Goal: Complete application form: Complete application form

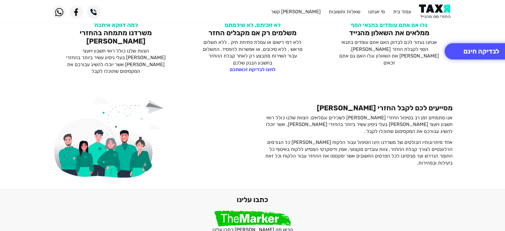
scroll to position [399, 0]
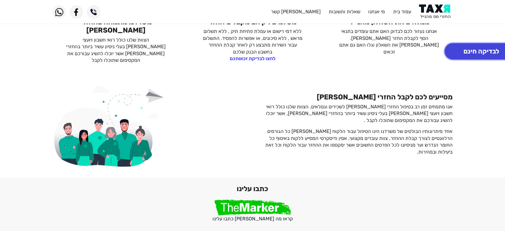
click at [477, 50] on button "לבדיקה חינם" at bounding box center [481, 51] width 73 height 16
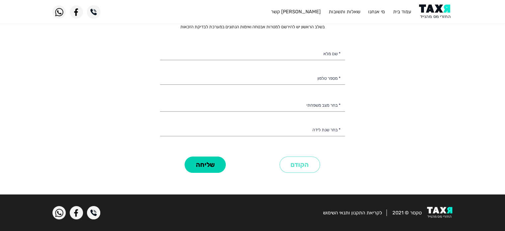
scroll to position [32, 0]
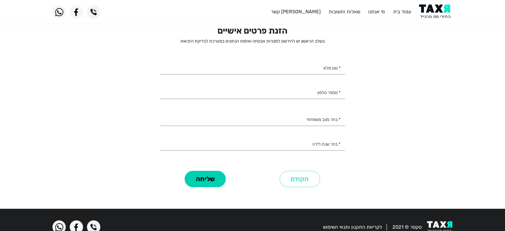
select select
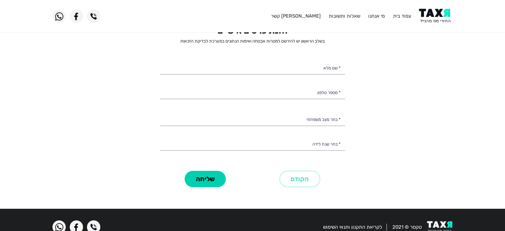
scroll to position [0, 0]
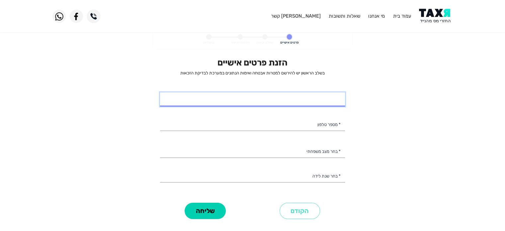
click at [276, 101] on input "* שם מלא" at bounding box center [252, 99] width 185 height 14
type input "[PERSON_NAME]"
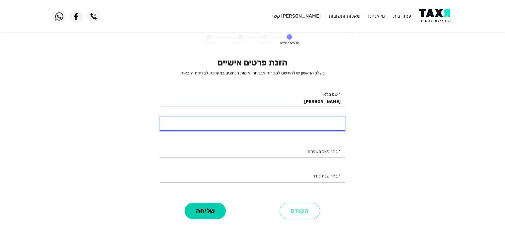
click at [270, 124] on input "* מספר טלפון" at bounding box center [252, 124] width 185 height 14
type input "054-6794009"
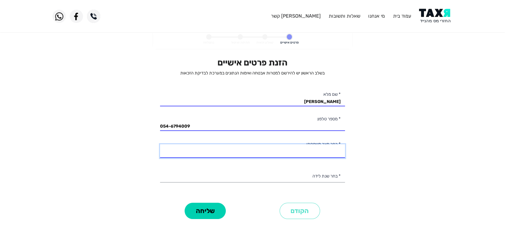
click at [289, 151] on select "רווק/ה נשוי/[PERSON_NAME]/ה אלמן/נה" at bounding box center [252, 151] width 185 height 14
select select "3: Divorced"
click at [160, 144] on select "רווק/ה נשוי/[PERSON_NAME]/ה אלמן/נה" at bounding box center [252, 151] width 185 height 14
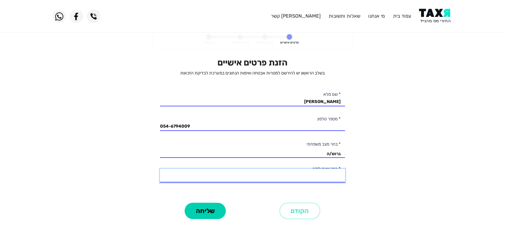
click at [307, 177] on select "2003 2002 2001 2000 1999 1998 1997 1996 1995 1994 1993 1992 1991 1990 1989 1988…" at bounding box center [252, 176] width 185 height 14
select select "45: 1959"
click at [160, 169] on select "2003 2002 2001 2000 1999 1998 1997 1996 1995 1994 1993 1992 1991 1990 1989 1988…" at bounding box center [252, 176] width 185 height 14
click at [210, 207] on button "שליחה" at bounding box center [205, 211] width 41 height 16
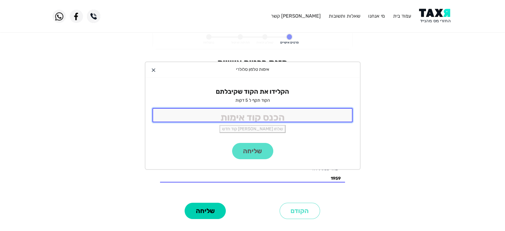
click at [321, 114] on input "tel" at bounding box center [253, 115] width 201 height 14
type input "9085"
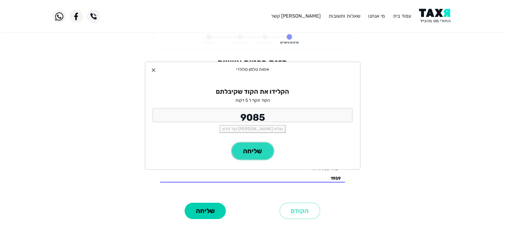
click at [251, 148] on button "שליחה" at bounding box center [252, 151] width 41 height 16
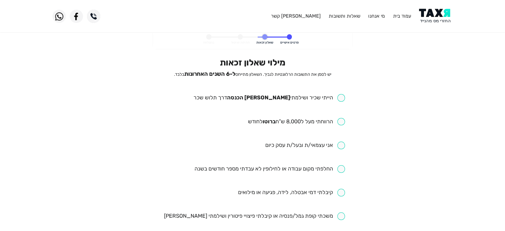
click at [339, 97] on input "checkbox" at bounding box center [269, 98] width 152 height 8
checkbox input "true"
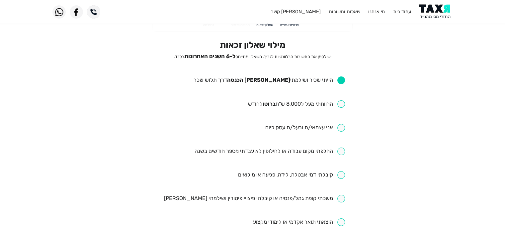
scroll to position [33, 0]
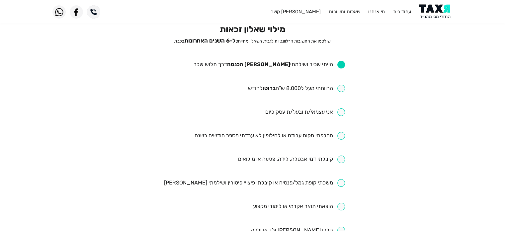
click at [344, 112] on input "checkbox" at bounding box center [305, 112] width 80 height 8
checkbox input "true"
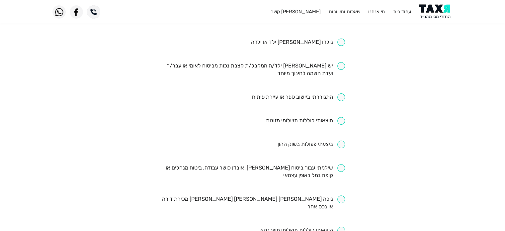
scroll to position [233, 0]
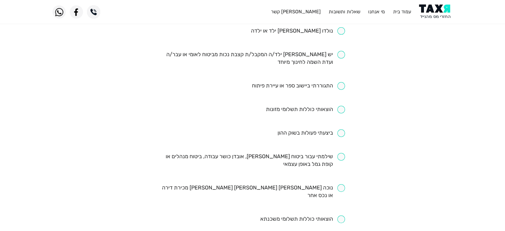
click at [342, 109] on input "checkbox" at bounding box center [305, 110] width 79 height 8
checkbox input "true"
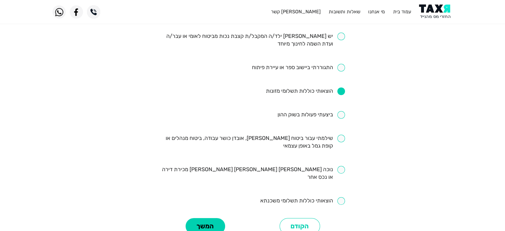
scroll to position [266, 0]
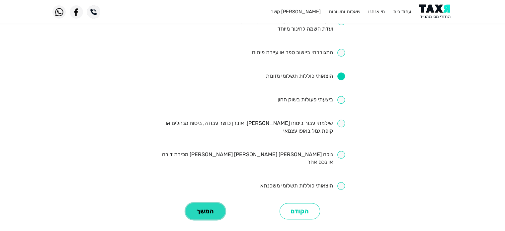
click at [213, 203] on button "המשך" at bounding box center [206, 211] width 40 height 16
